Goal: Check status: Check status

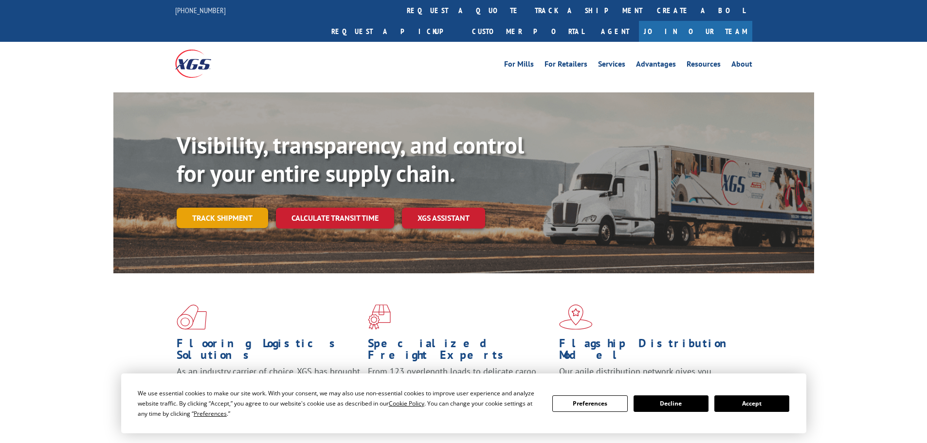
click at [221, 208] on link "Track shipment" at bounding box center [222, 218] width 91 height 20
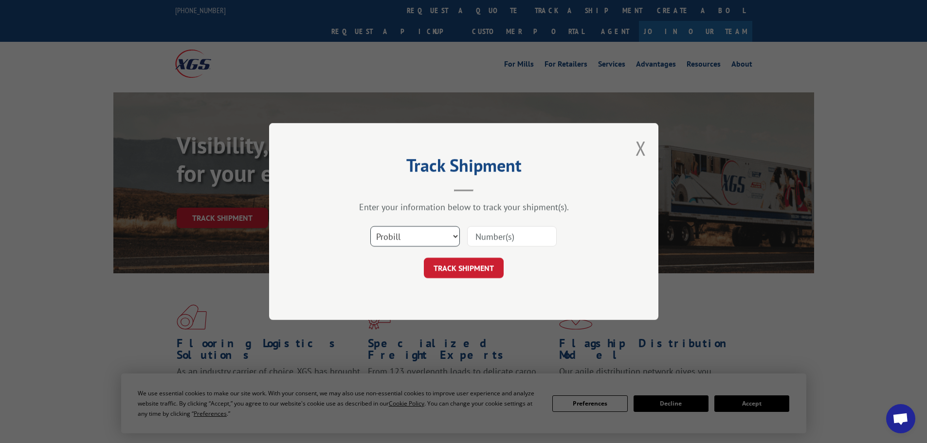
click at [424, 231] on select "Select category... Probill BOL PO" at bounding box center [415, 236] width 90 height 20
select select "bol"
click at [370, 226] on select "Select category... Probill BOL PO" at bounding box center [415, 236] width 90 height 20
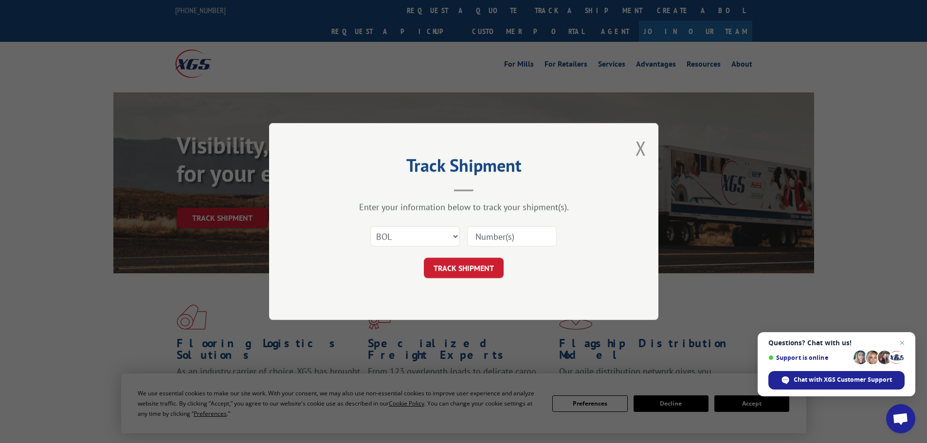
click at [510, 231] on input at bounding box center [512, 236] width 90 height 20
paste input "6026264"
type input "6026264"
click at [479, 264] on button "TRACK SHIPMENT" at bounding box center [464, 268] width 80 height 20
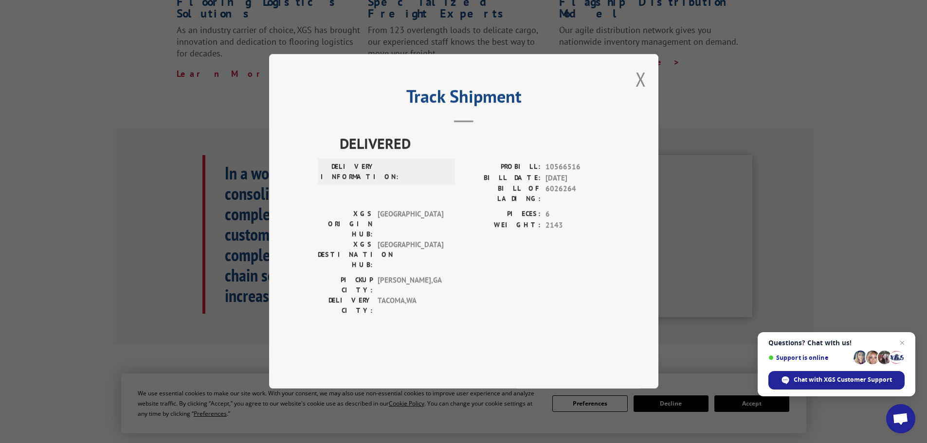
scroll to position [389, 0]
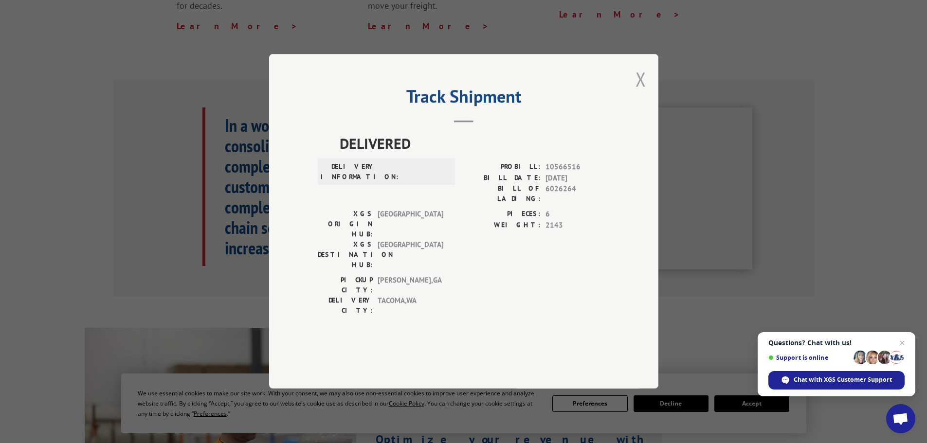
click at [640, 92] on button "Close modal" at bounding box center [640, 79] width 11 height 26
